Goal: Task Accomplishment & Management: Manage account settings

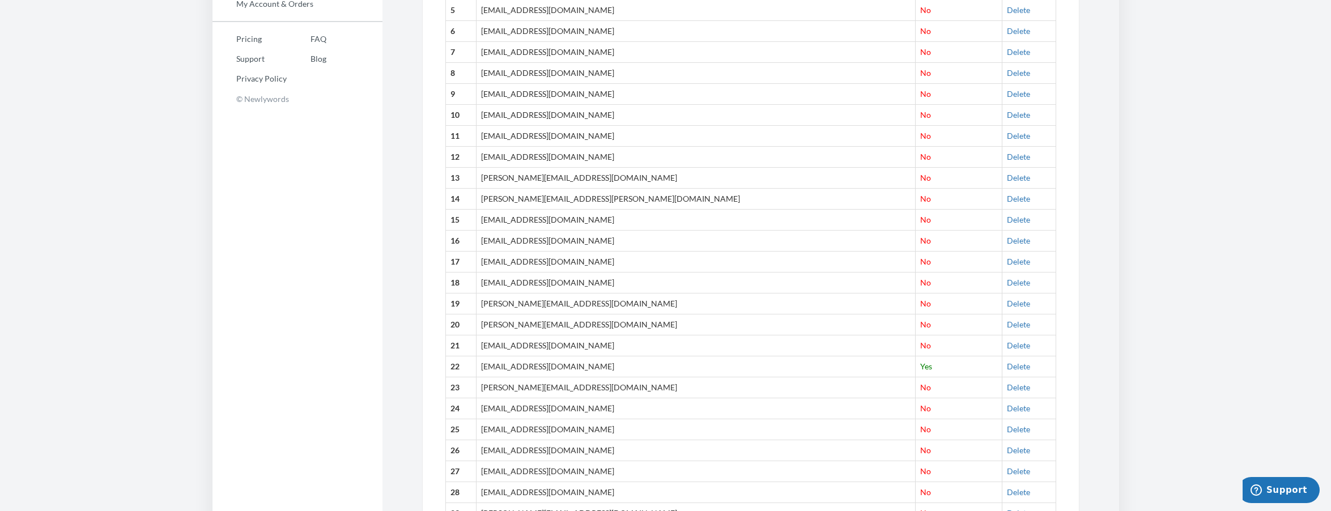
scroll to position [506, 0]
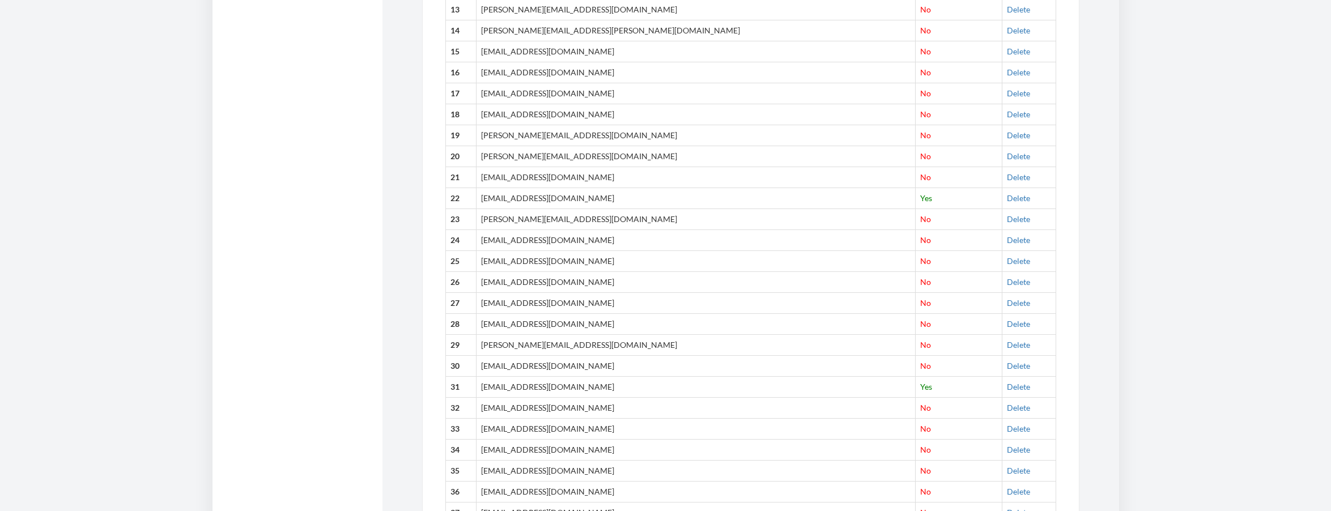
scroll to position [370, 0]
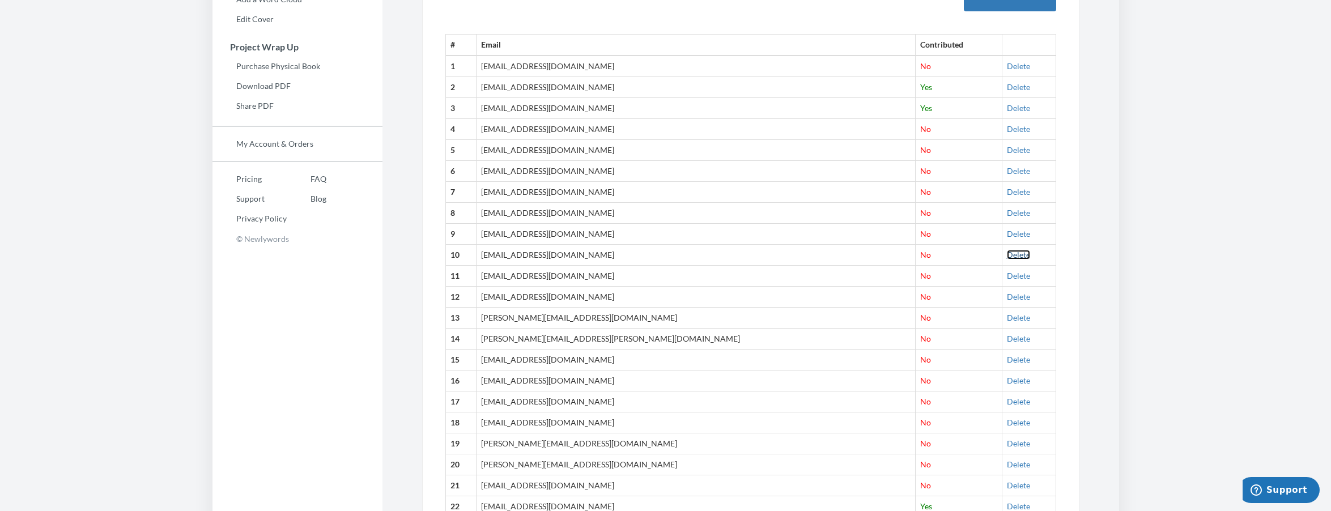
click at [1007, 256] on link "Delete" at bounding box center [1018, 255] width 23 height 10
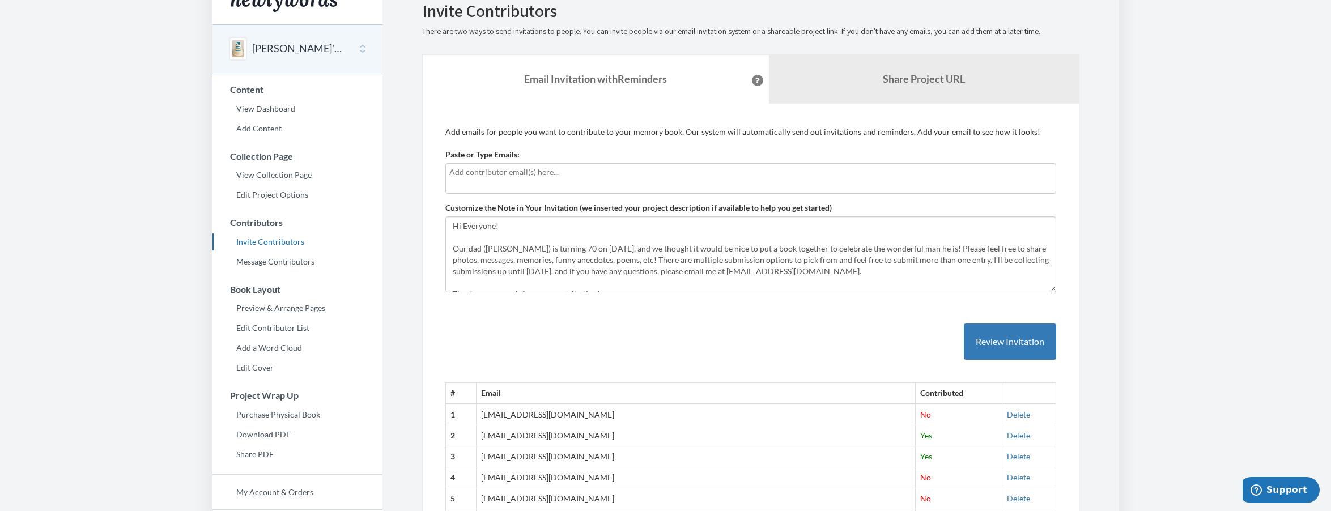
scroll to position [0, 0]
